Goal: Information Seeking & Learning: Learn about a topic

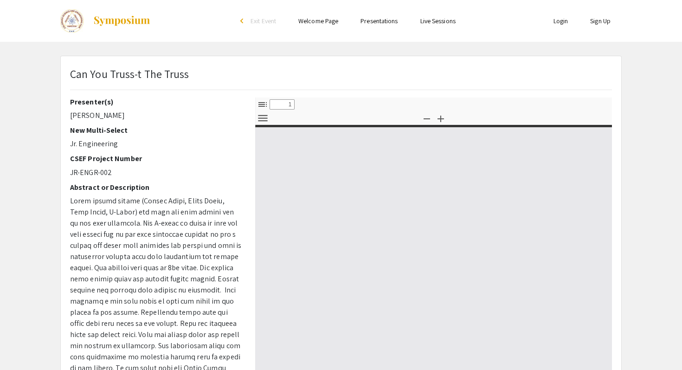
select select "custom"
type input "0"
select select "custom"
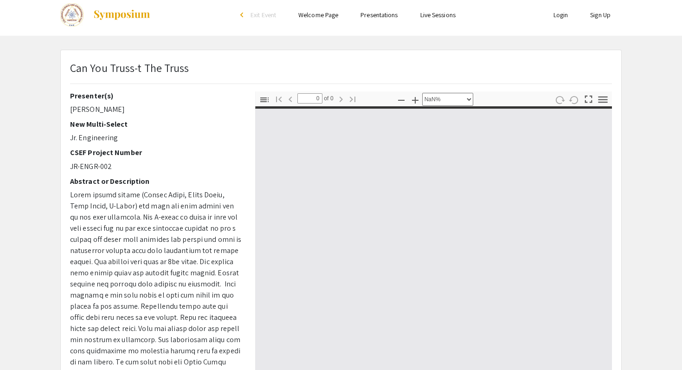
type input "1"
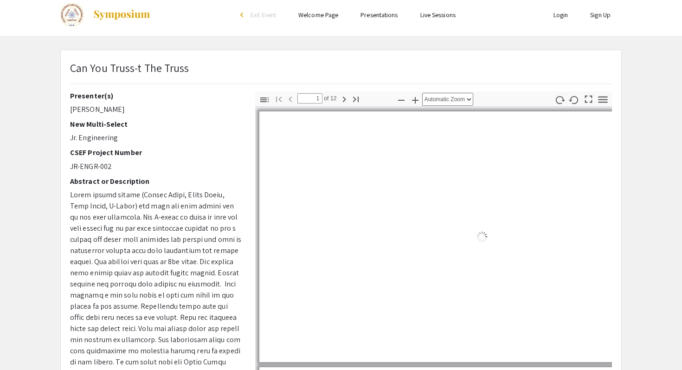
scroll to position [24, 0]
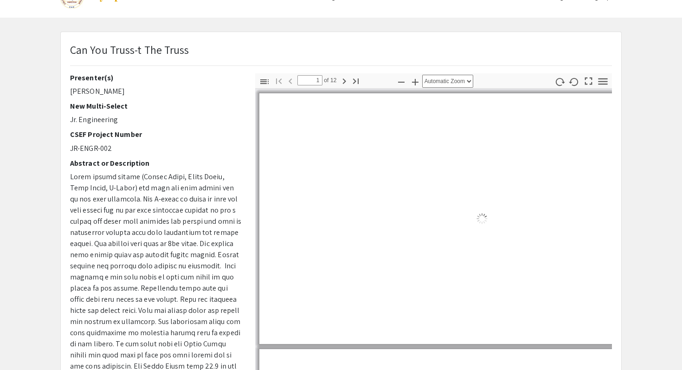
select select "auto"
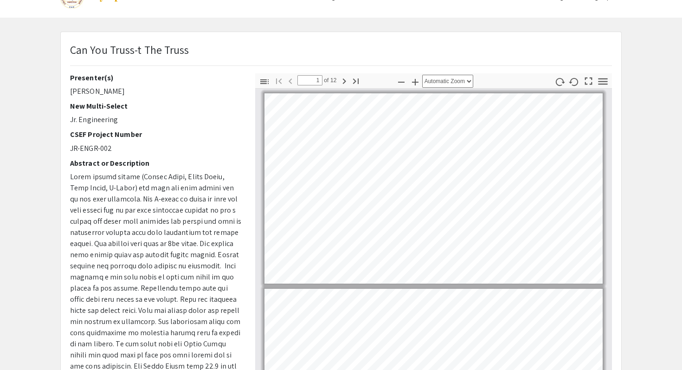
scroll to position [28, 0]
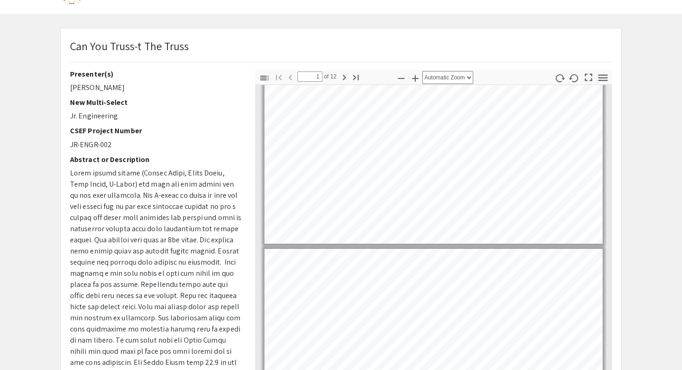
type input "2"
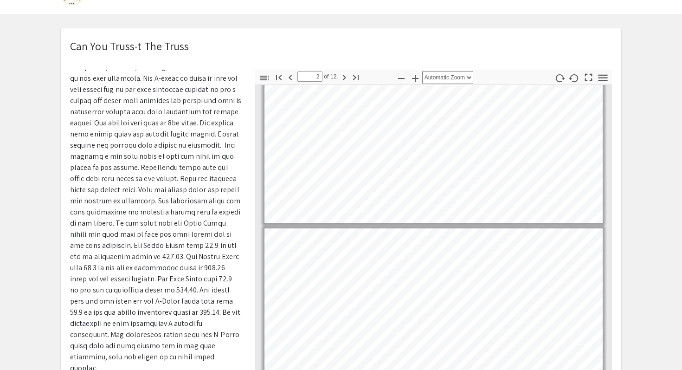
scroll to position [0, 0]
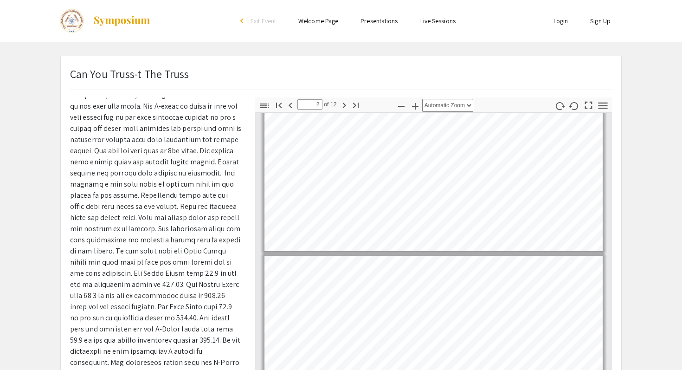
click at [115, 20] on img at bounding box center [122, 20] width 58 height 11
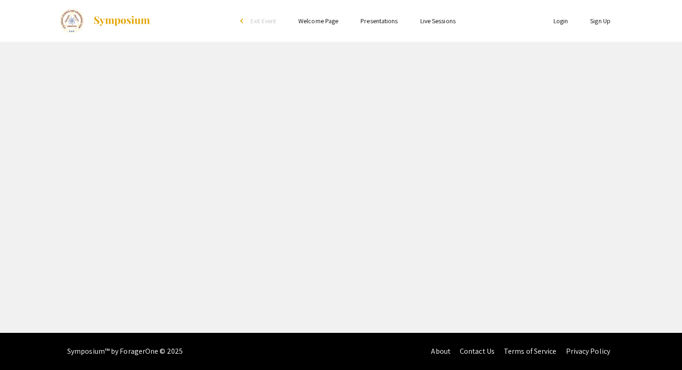
select select "custom"
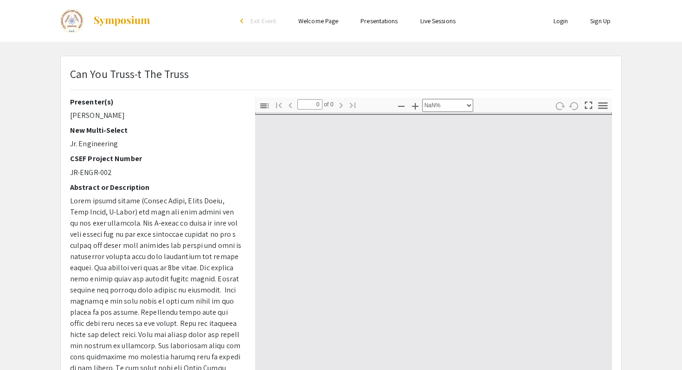
type input "1"
select select "auto"
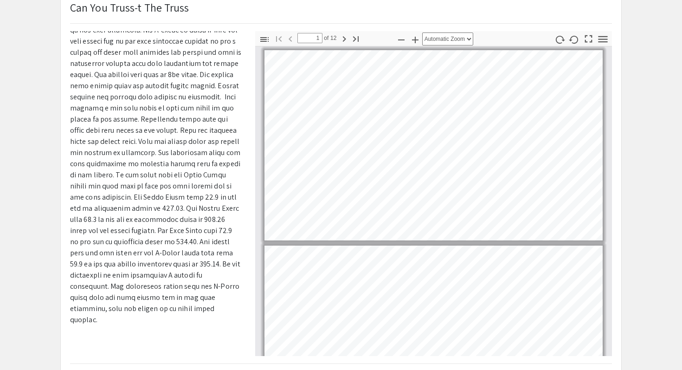
scroll to position [126, 0]
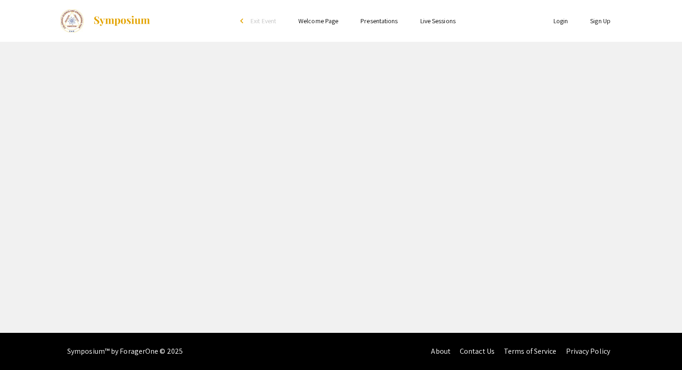
select select "custom"
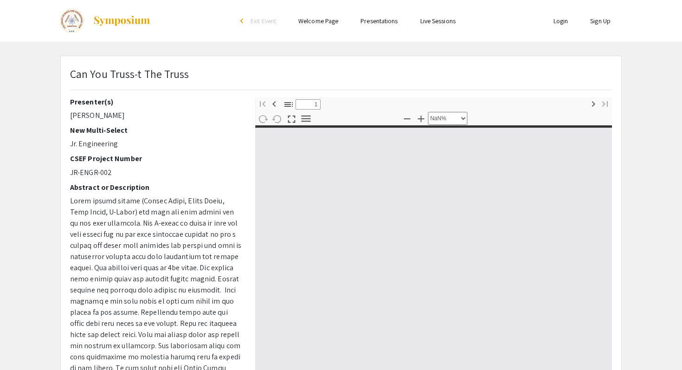
type input "0"
select select "custom"
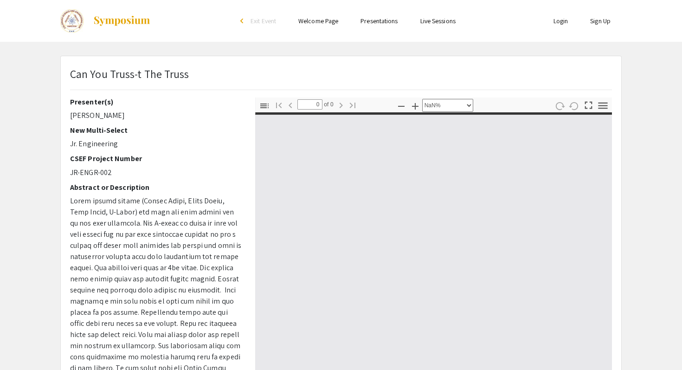
type input "1"
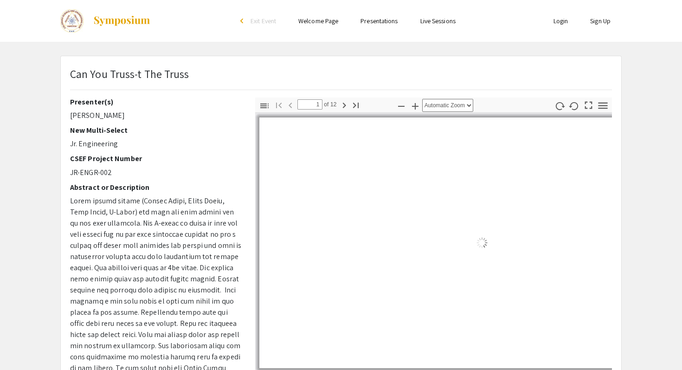
select select "auto"
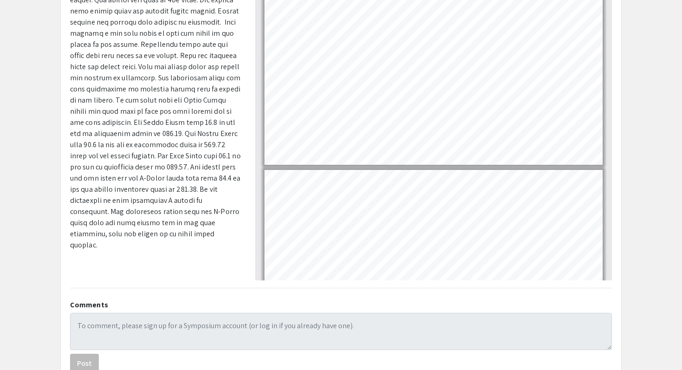
scroll to position [125, 0]
